Goal: Information Seeking & Learning: Learn about a topic

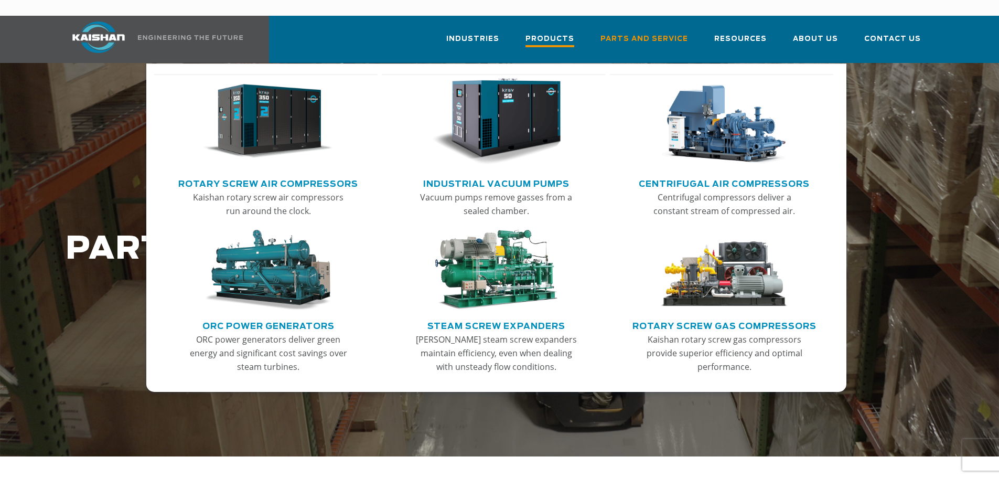
click at [563, 33] on span "Products" at bounding box center [549, 40] width 49 height 14
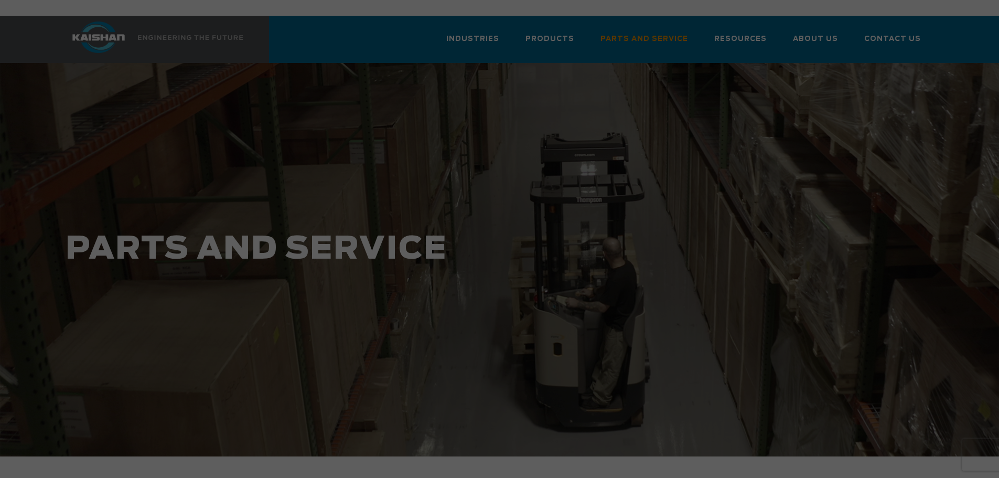
click at [568, 24] on div "Want to run with the Big Dogs? JOIN THE NEWSLETTER TO GET: FREE email updates F…" at bounding box center [499, 239] width 999 height 478
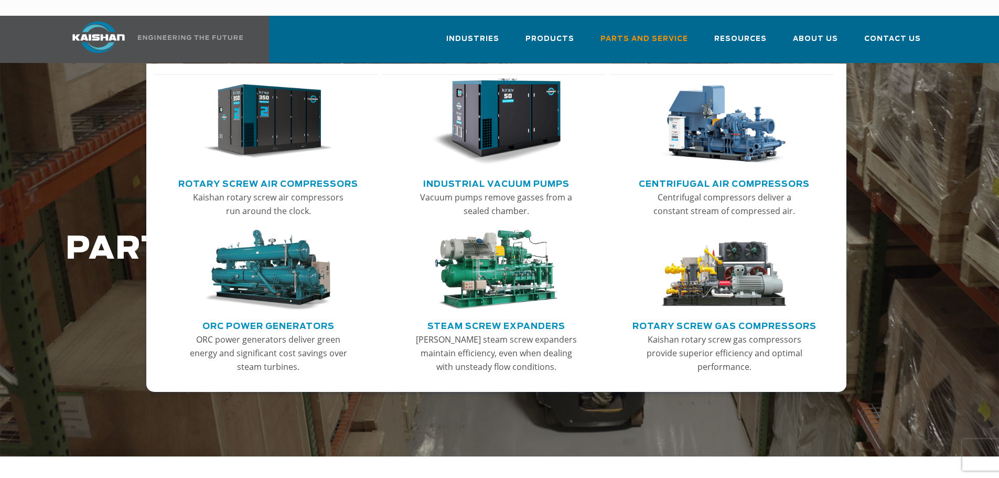
click at [253, 116] on img "Main menu" at bounding box center [267, 121] width 129 height 87
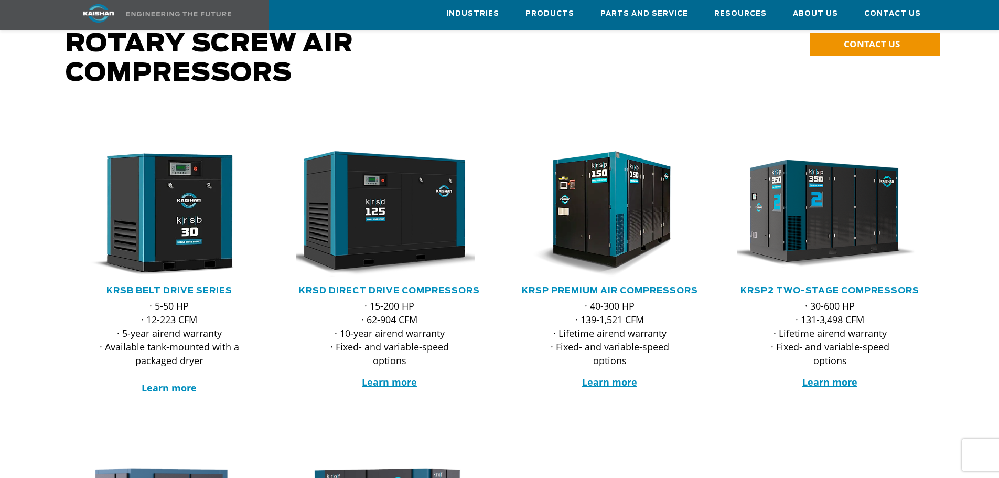
scroll to position [105, 0]
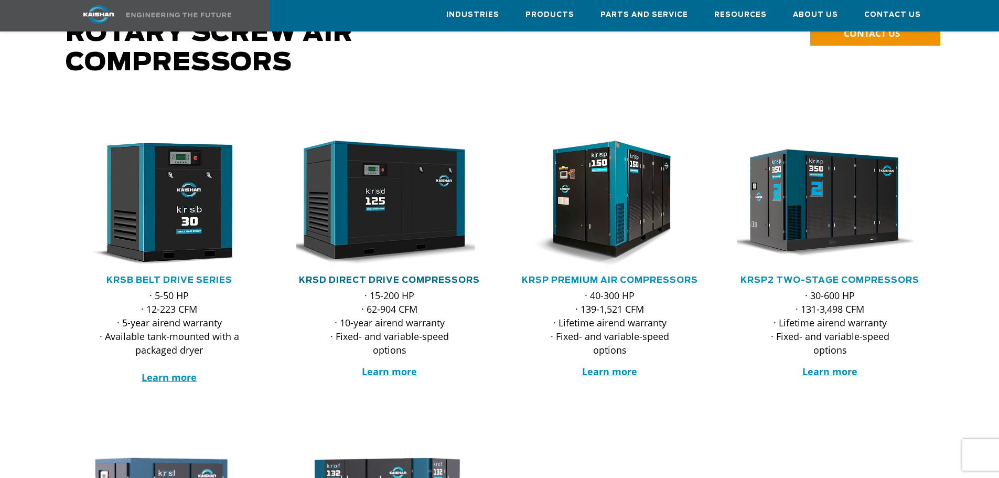
click at [401, 276] on link "KRSD Direct Drive Compressors" at bounding box center [389, 280] width 181 height 8
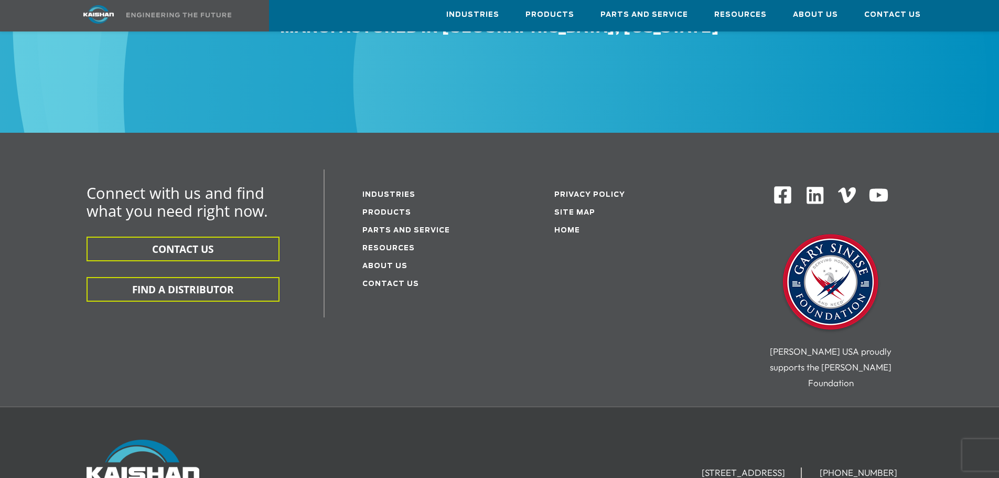
scroll to position [3335, 0]
